Goal: Task Accomplishment & Management: Use online tool/utility

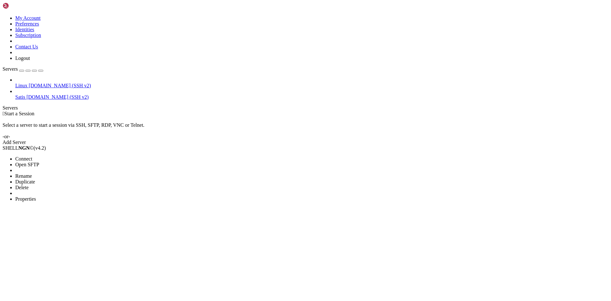
click at [39, 162] on span "Open SFTP" at bounding box center [27, 164] width 24 height 5
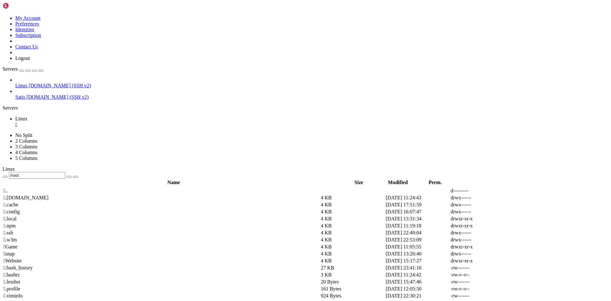
drag, startPoint x: 115, startPoint y: 19, endPoint x: 100, endPoint y: 21, distance: 15.1
click at [65, 172] on input "/root" at bounding box center [37, 175] width 56 height 7
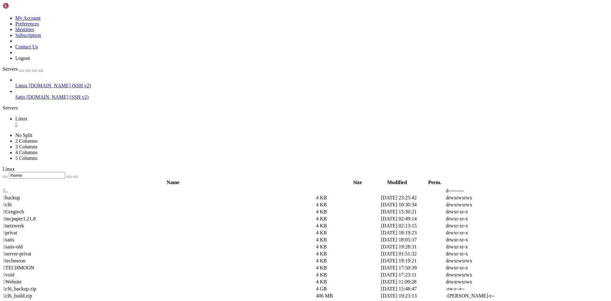
click at [24, 223] on span " netzwerk" at bounding box center [14, 225] width 20 height 5
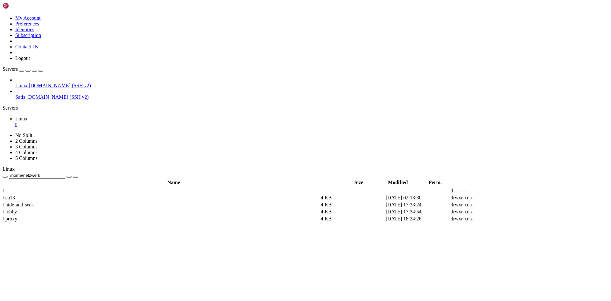
click at [17, 216] on span " proxy" at bounding box center [11, 218] width 14 height 5
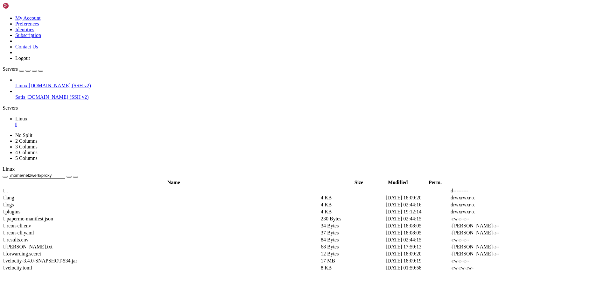
click at [115, 209] on td " plugins" at bounding box center [161, 212] width 317 height 6
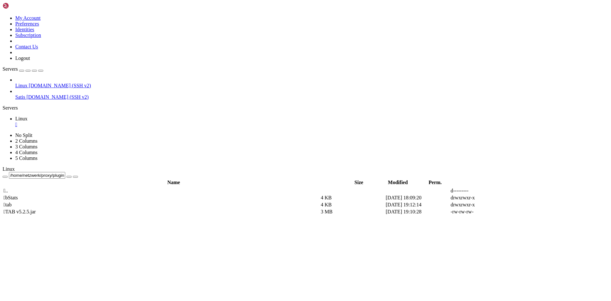
click at [116, 188] on td " .." at bounding box center [161, 191] width 317 height 6
click at [8, 188] on span " .." at bounding box center [6, 190] width 4 height 5
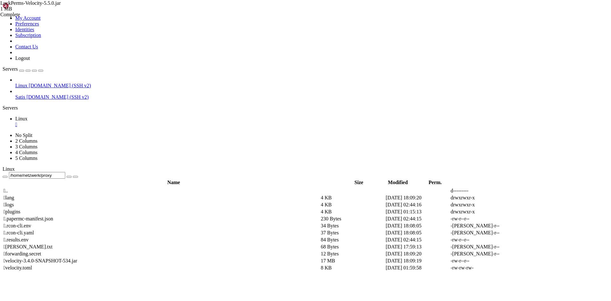
click at [8, 188] on span " .." at bounding box center [6, 190] width 4 height 5
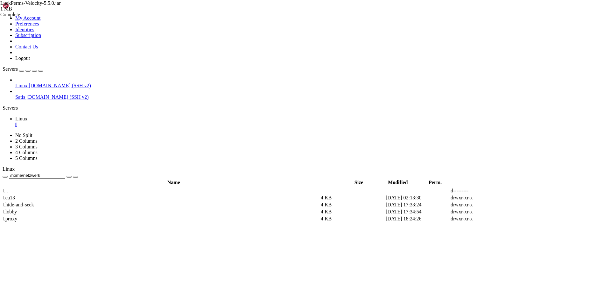
click at [17, 209] on span " lobby" at bounding box center [10, 211] width 13 height 5
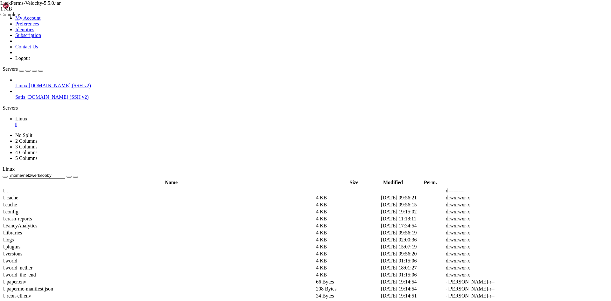
click at [118, 244] on td " plugins" at bounding box center [159, 247] width 312 height 6
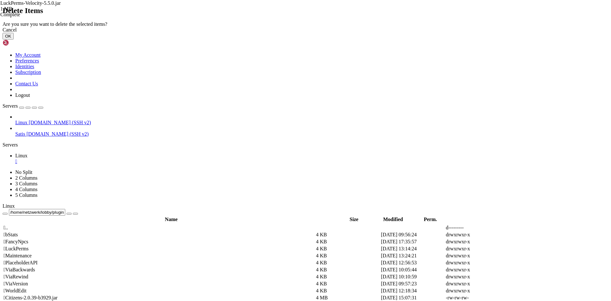
click at [365, 39] on div "Cancel OK" at bounding box center [306, 33] width 606 height 12
click at [14, 39] on button "OK" at bounding box center [8, 36] width 11 height 7
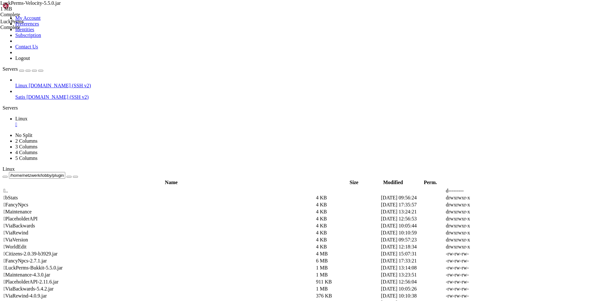
scroll to position [20, 0]
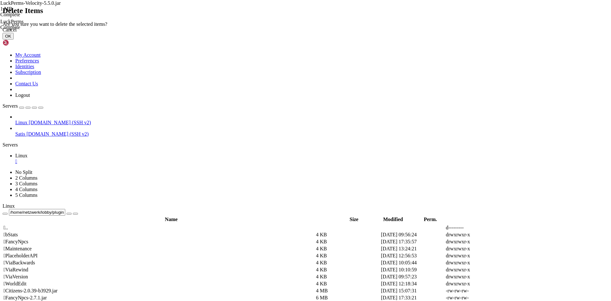
click at [14, 39] on button "OK" at bounding box center [8, 36] width 11 height 7
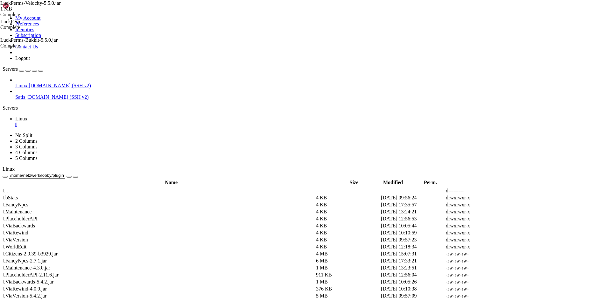
scroll to position [0, 0]
click at [8, 188] on span " .." at bounding box center [6, 190] width 4 height 5
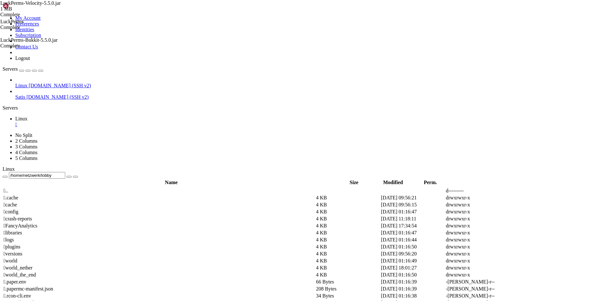
click at [8, 188] on span " .." at bounding box center [6, 190] width 4 height 5
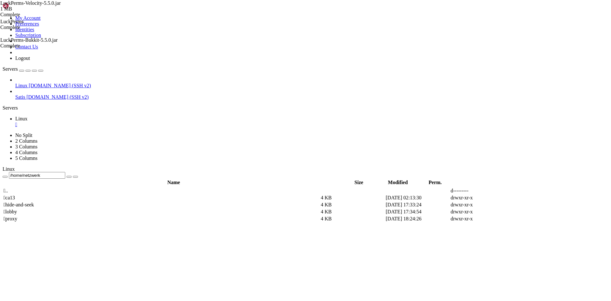
click at [8, 188] on span " .." at bounding box center [6, 190] width 4 height 5
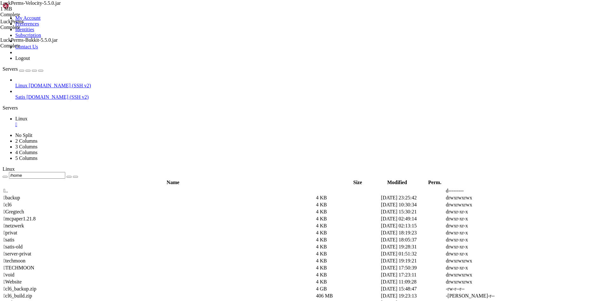
click at [24, 223] on span " netzwerk" at bounding box center [14, 225] width 20 height 5
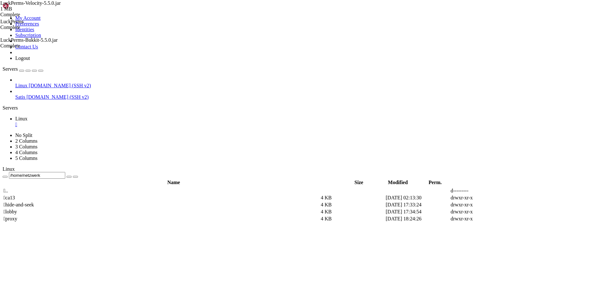
click at [17, 216] on span " proxy" at bounding box center [11, 218] width 14 height 5
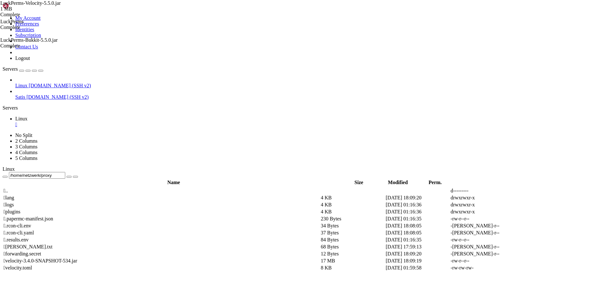
click at [125, 209] on td " plugins" at bounding box center [161, 212] width 317 height 6
click at [126, 209] on td " plugins" at bounding box center [161, 212] width 317 height 6
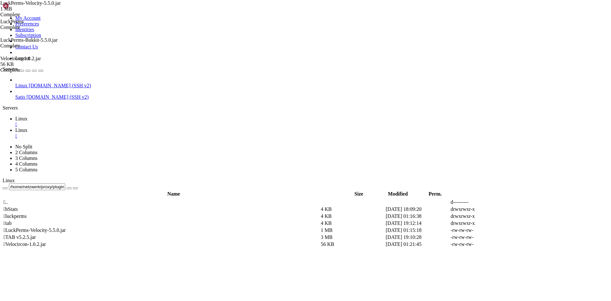
click at [27, 116] on span "Linux" at bounding box center [21, 118] width 12 height 5
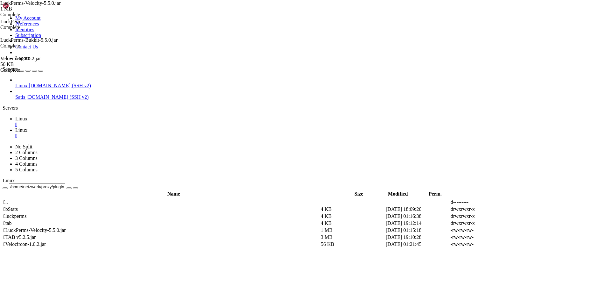
click at [69, 188] on div "submit" at bounding box center [69, 188] width 0 height 0
click at [8, 199] on span " .." at bounding box center [6, 201] width 4 height 5
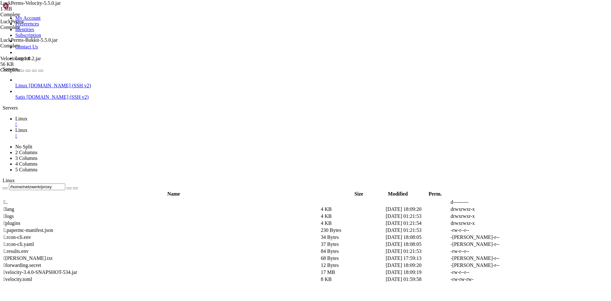
click at [110, 220] on td " plugins" at bounding box center [161, 223] width 317 height 6
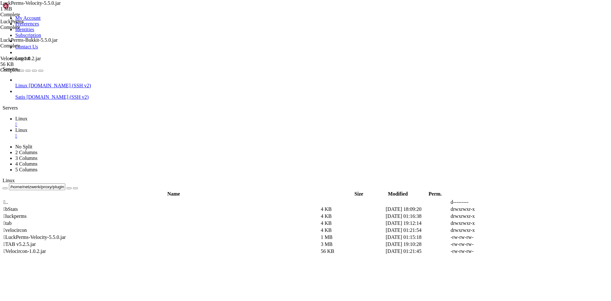
click at [27, 227] on span " velocircon" at bounding box center [15, 229] width 23 height 5
type input "/home/netzwerk/proxy/plugins/velocircon"
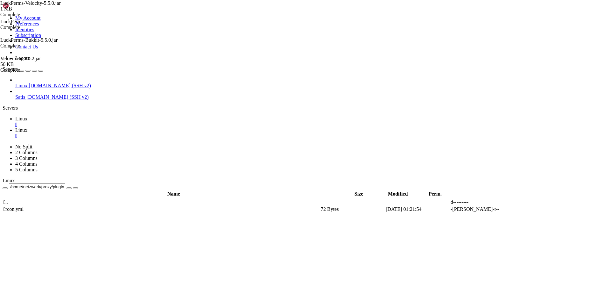
click at [516, 209] on icon at bounding box center [516, 209] width 0 height 0
drag, startPoint x: 121, startPoint y: 36, endPoint x: 106, endPoint y: 36, distance: 14.7
drag, startPoint x: 121, startPoint y: 32, endPoint x: 109, endPoint y: 32, distance: 11.8
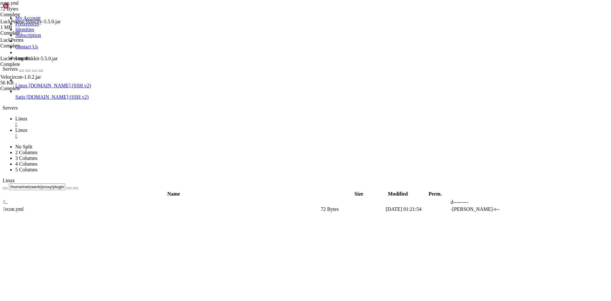
scroll to position [0, 2]
type textarea "enable: true"
click at [516, 209] on icon at bounding box center [516, 209] width 0 height 0
drag, startPoint x: 132, startPoint y: 43, endPoint x: 114, endPoint y: 44, distance: 17.5
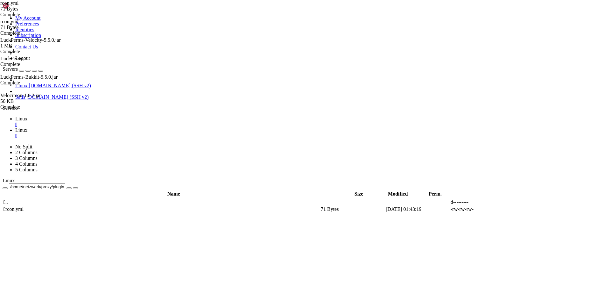
drag, startPoint x: 122, startPoint y: 36, endPoint x: 106, endPoint y: 36, distance: 15.6
drag, startPoint x: 118, startPoint y: 41, endPoint x: 106, endPoint y: 41, distance: 12.4
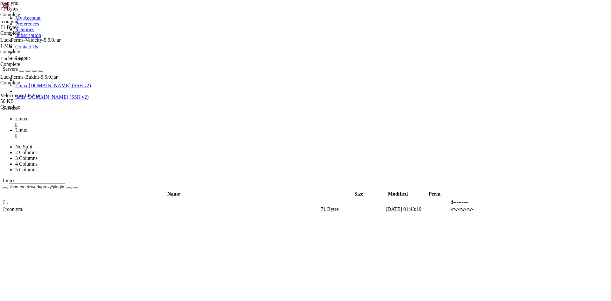
scroll to position [0, 1]
type textarea "port: 4056"
click at [516, 209] on icon at bounding box center [516, 209] width 0 height 0
drag, startPoint x: 120, startPoint y: 36, endPoint x: 104, endPoint y: 37, distance: 15.6
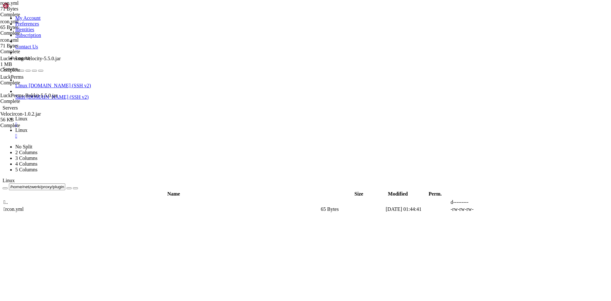
type textarea "host: nodes.c4g7.com"
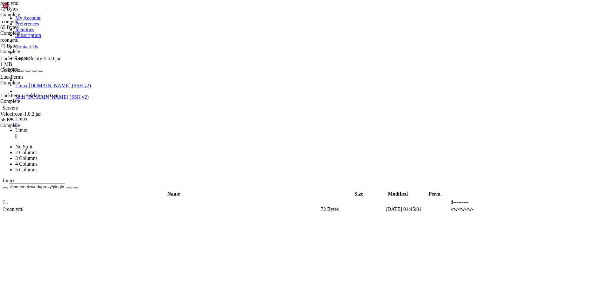
click at [516, 209] on icon at bounding box center [516, 209] width 0 height 0
drag, startPoint x: 138, startPoint y: 35, endPoint x: 120, endPoint y: 35, distance: 18.5
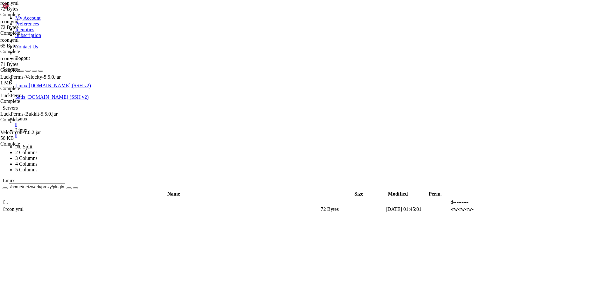
type textarea "port: 25575"
click at [107, 191] on th "Name" at bounding box center [173, 194] width 341 height 6
click at [106, 199] on td " .." at bounding box center [161, 202] width 317 height 6
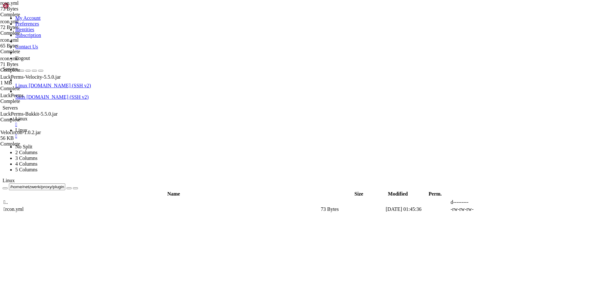
click at [106, 199] on td " .." at bounding box center [161, 202] width 317 height 6
click at [113, 199] on td " .." at bounding box center [161, 202] width 317 height 6
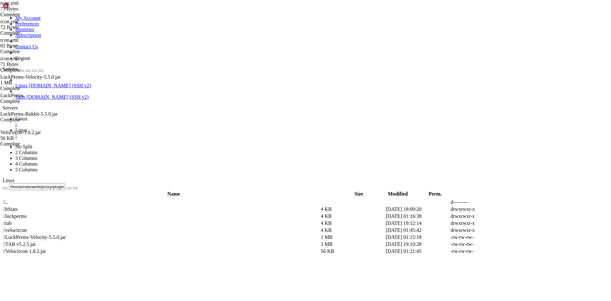
click at [120, 199] on td " .." at bounding box center [161, 202] width 317 height 6
type input "/home/netzwerk/proxy"
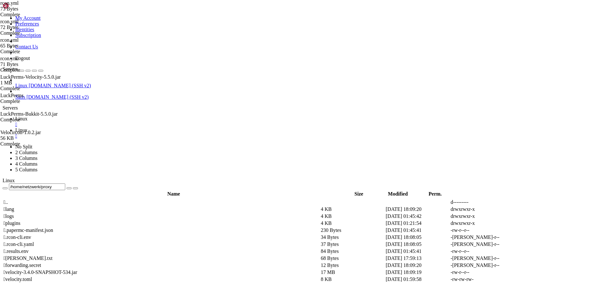
click at [516, 279] on icon at bounding box center [516, 279] width 0 height 0
drag, startPoint x: 113, startPoint y: 133, endPoint x: 135, endPoint y: 133, distance: 22.0
type textarea "CA13 = "10.27.27.248:4058""
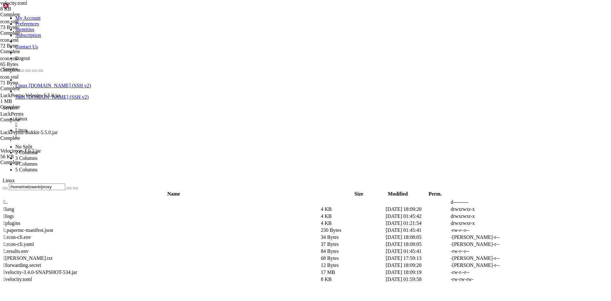
click at [8, 199] on span " .." at bounding box center [6, 201] width 4 height 5
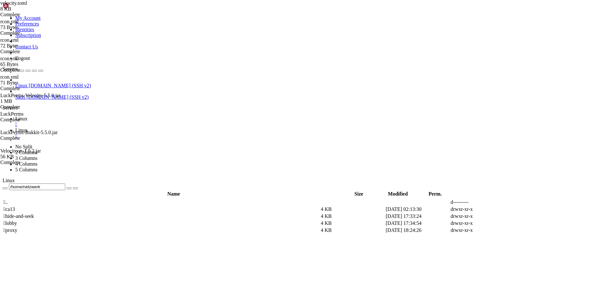
click at [112, 227] on td " proxy" at bounding box center [161, 230] width 317 height 6
click at [17, 227] on span " proxy" at bounding box center [11, 229] width 14 height 5
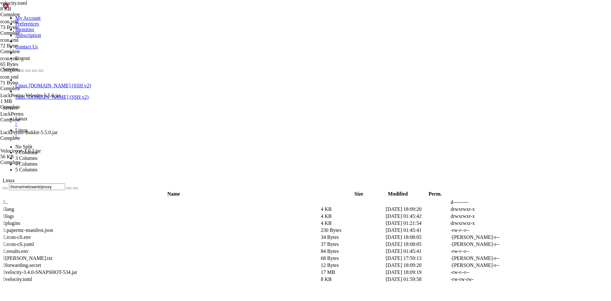
click at [115, 220] on td " plugins" at bounding box center [161, 223] width 317 height 6
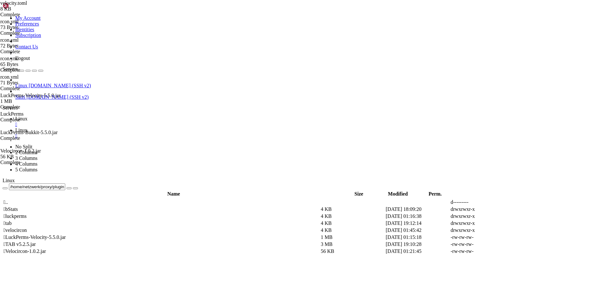
click at [111, 227] on td " velocircon" at bounding box center [161, 230] width 317 height 6
type input "/home/netzwerk/proxy/plugins/velocircon"
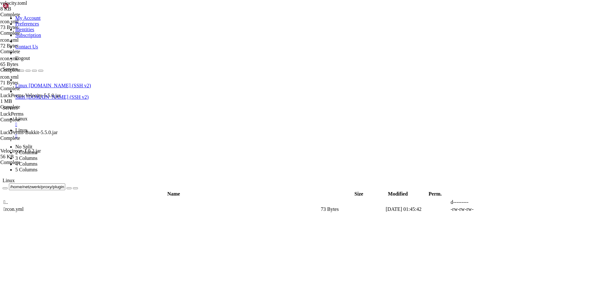
click at [516, 209] on icon at bounding box center [516, 209] width 0 height 0
drag, startPoint x: 135, startPoint y: 36, endPoint x: 105, endPoint y: 34, distance: 30.0
type textarea "host: 10.27.27.248"
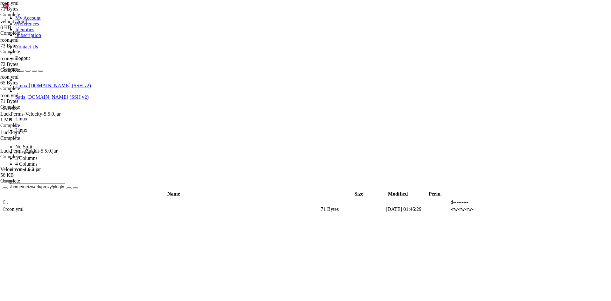
click at [516, 209] on icon at bounding box center [516, 209] width 0 height 0
drag, startPoint x: 120, startPoint y: 42, endPoint x: 117, endPoint y: 42, distance: 3.2
drag, startPoint x: 136, startPoint y: 36, endPoint x: 105, endPoint y: 37, distance: 30.3
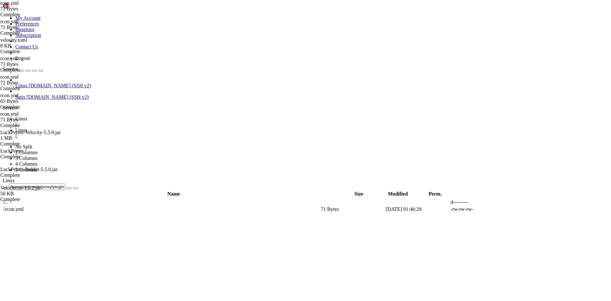
scroll to position [0, 2]
type textarea "host: 0.0.0.0"
click at [27, 127] on span "Linux" at bounding box center [21, 129] width 12 height 5
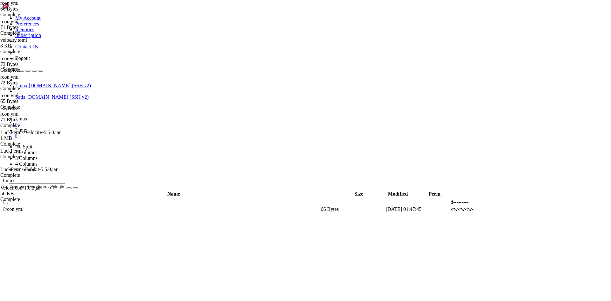
scroll to position [16, 0]
click at [86, 116] on link "Linux " at bounding box center [312, 121] width 594 height 11
click at [8, 199] on span " .." at bounding box center [6, 201] width 4 height 5
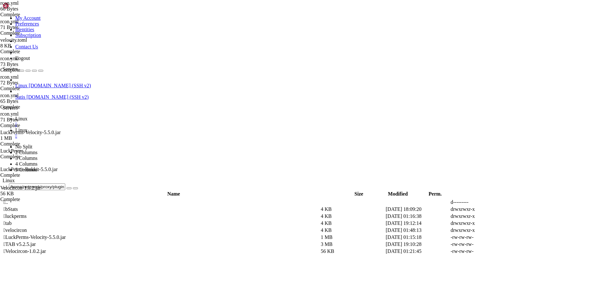
click at [8, 199] on span " .." at bounding box center [6, 201] width 4 height 5
type input "/home/netzwerk/proxy"
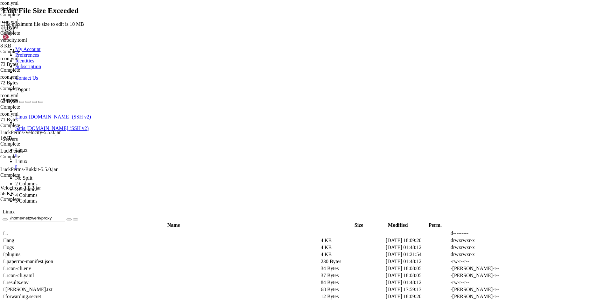
click at [322, 27] on div "The maximum file size to edit is 10 MB" at bounding box center [306, 24] width 606 height 6
click at [3, 21] on icon at bounding box center [3, 21] width 0 height 0
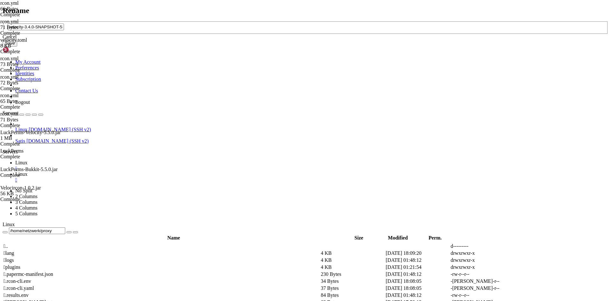
click at [3, 21] on link at bounding box center [3, 21] width 0 height 0
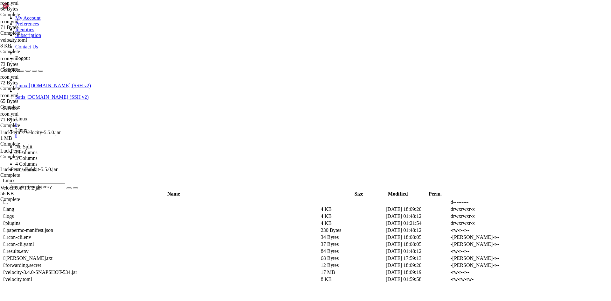
click at [27, 127] on span "Linux" at bounding box center [21, 129] width 12 height 5
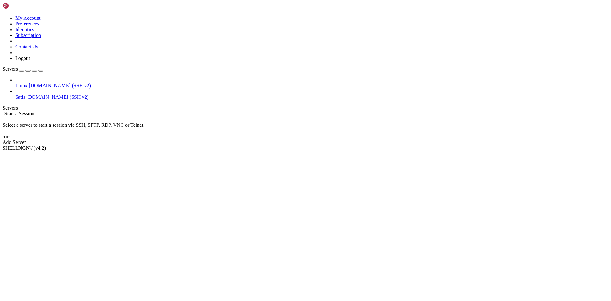
drag, startPoint x: 31, startPoint y: 25, endPoint x: 31, endPoint y: 33, distance: 8.0
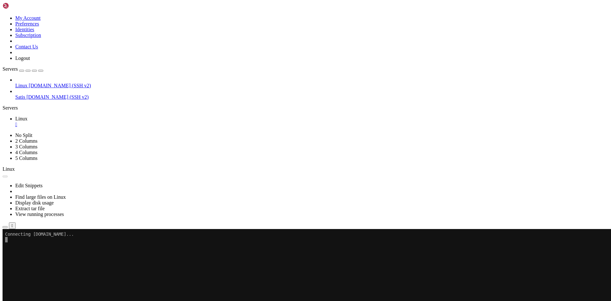
drag, startPoint x: 187, startPoint y: 272, endPoint x: 108, endPoint y: 256, distance: 80.9
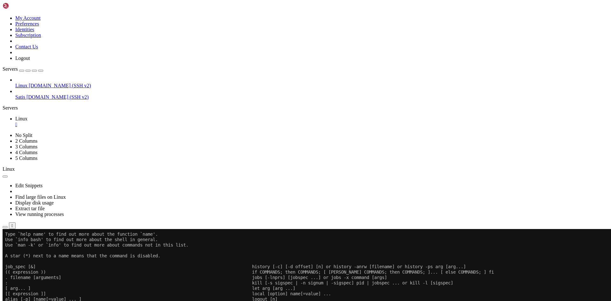
scroll to position [282, 0]
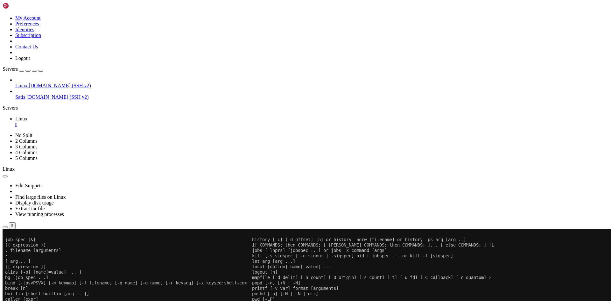
scroll to position [309, 0]
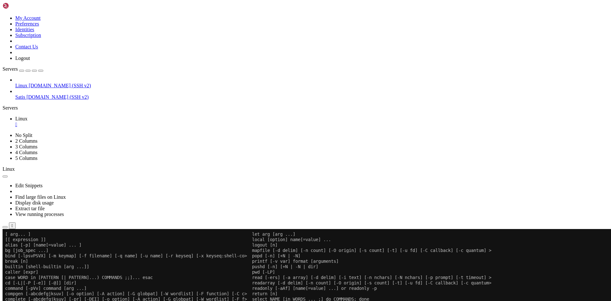
scroll to position [347, 0]
